Goal: Find specific page/section: Find specific page/section

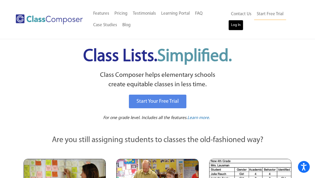
click at [235, 27] on link "Log In" at bounding box center [235, 25] width 15 height 10
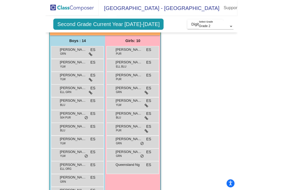
scroll to position [51, 0]
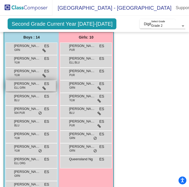
click at [25, 87] on div "Dmytro Smoliarenko ELL GRN ES lock do_not_disturb_alt" at bounding box center [31, 86] width 50 height 11
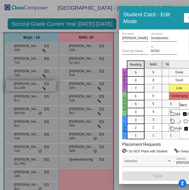
click at [25, 87] on div at bounding box center [94, 95] width 189 height 190
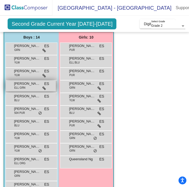
click at [25, 87] on div "Dmytro Smoliarenko ELL GRN ES lock do_not_disturb_alt" at bounding box center [31, 86] width 50 height 11
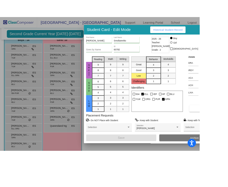
scroll to position [41, 0]
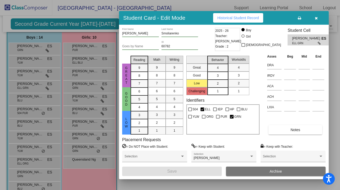
click at [315, 18] on icon "button" at bounding box center [316, 18] width 3 height 4
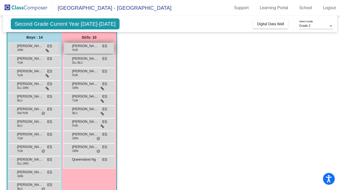
click at [92, 50] on div "Amelia Duarte PUR ES lock do_not_disturb_alt" at bounding box center [89, 48] width 50 height 11
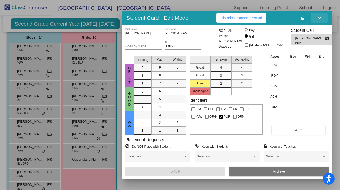
click at [315, 18] on button "button" at bounding box center [319, 17] width 17 height 9
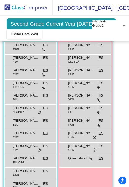
scroll to position [62, 0]
